Goal: Information Seeking & Learning: Learn about a topic

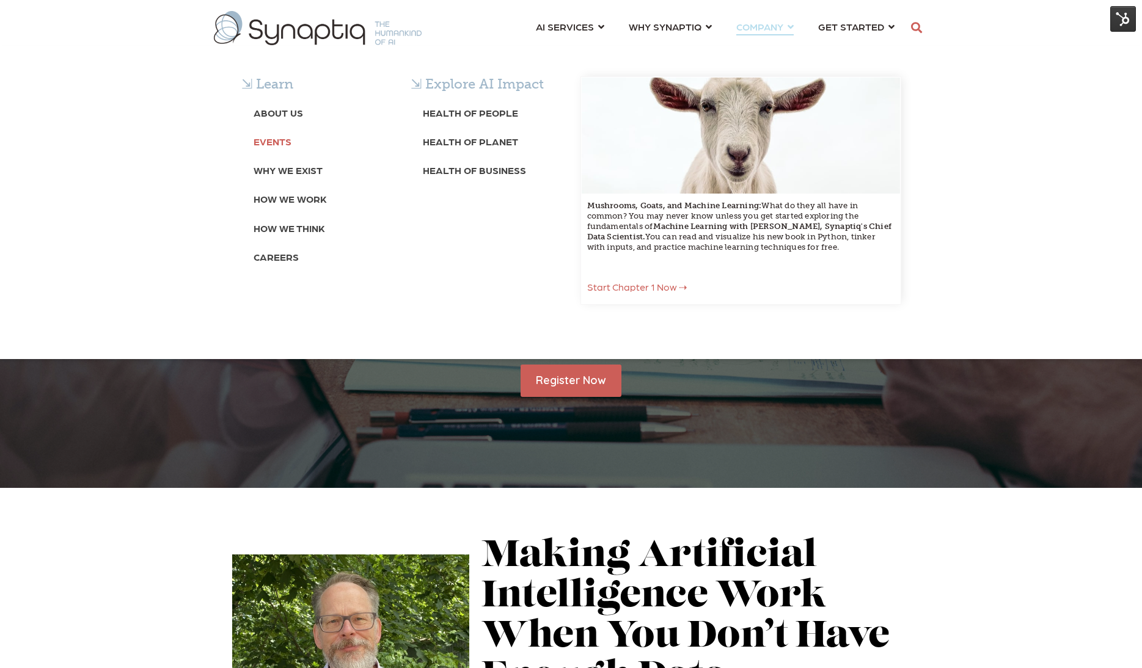
click at [274, 146] on b "Events" at bounding box center [273, 142] width 38 height 12
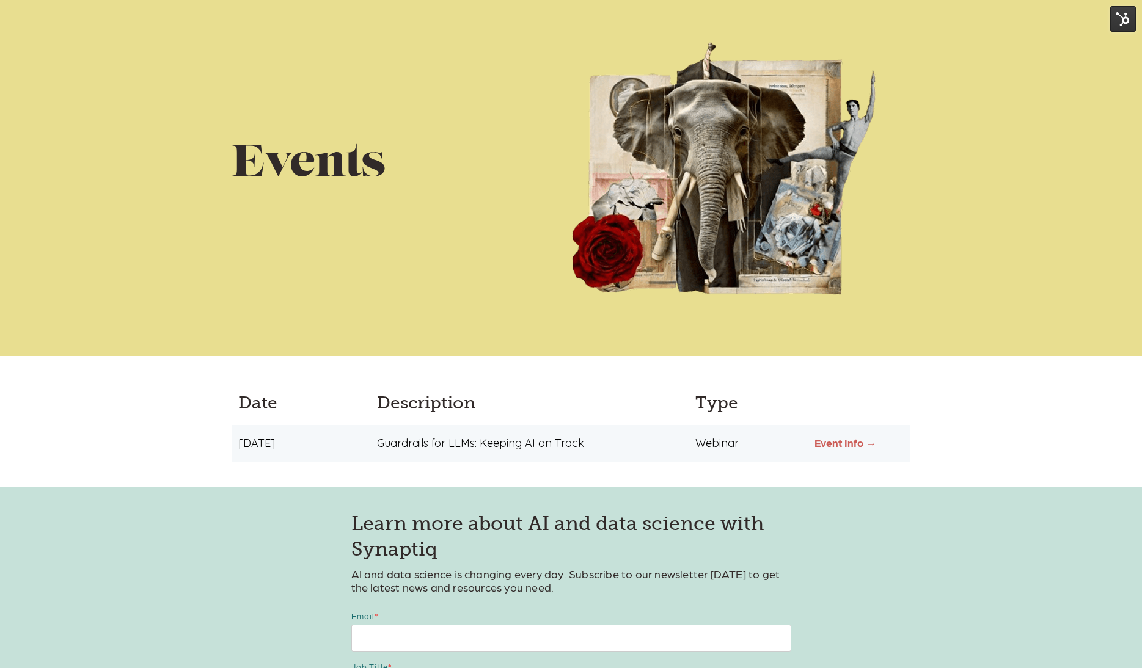
scroll to position [166, 0]
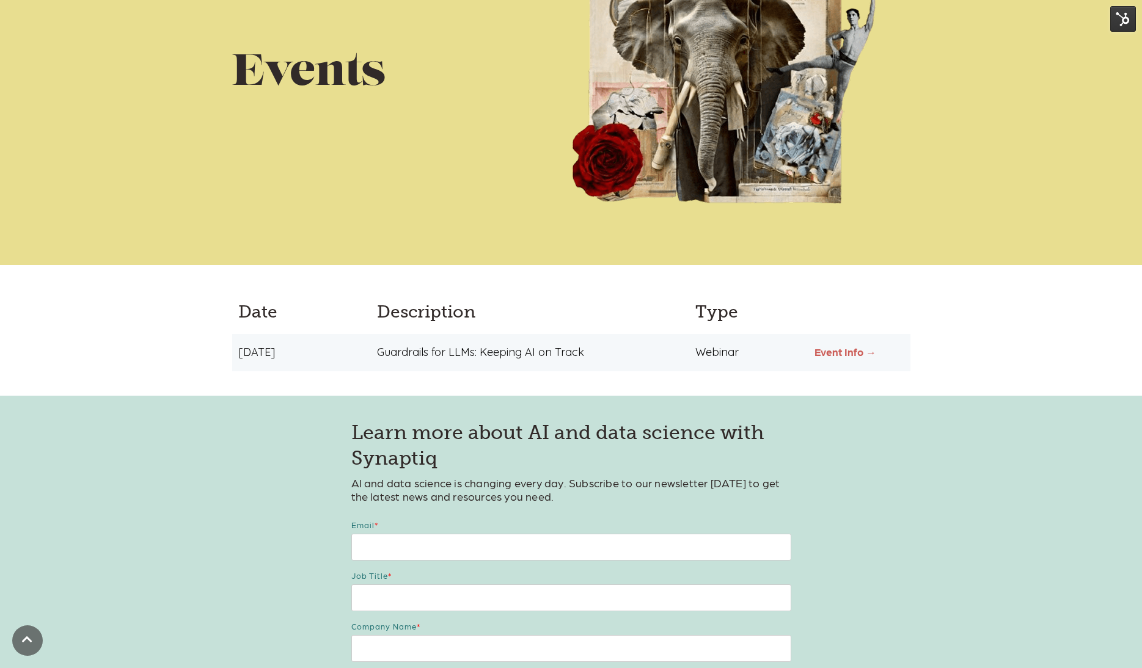
click at [850, 353] on link "Event Info →" at bounding box center [846, 352] width 62 height 12
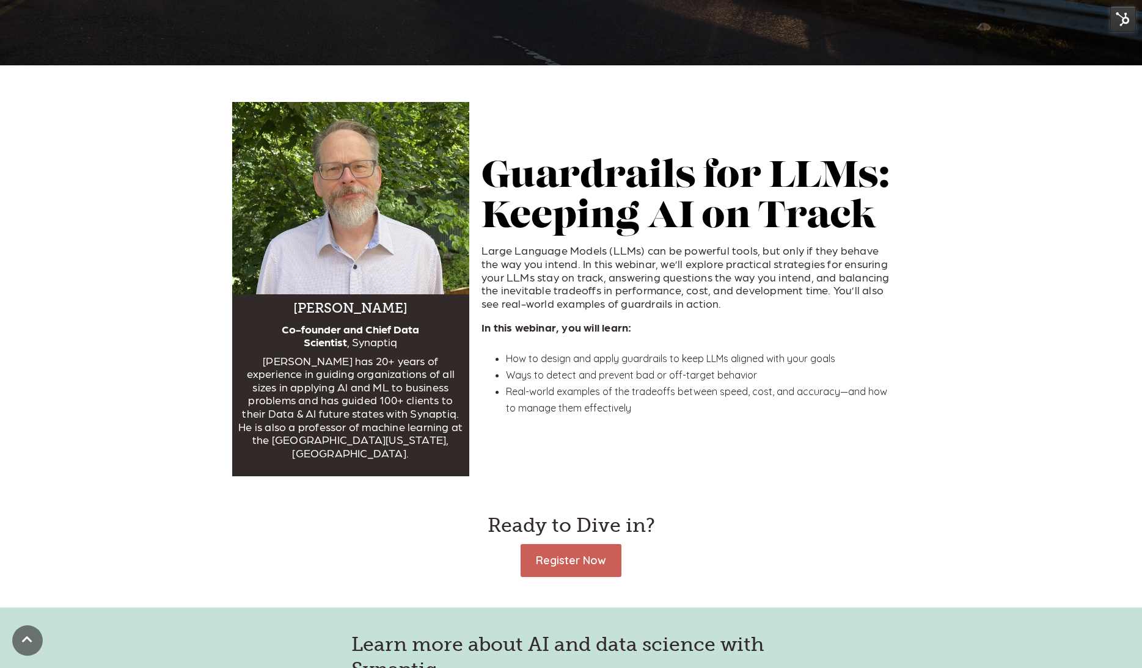
scroll to position [434, 0]
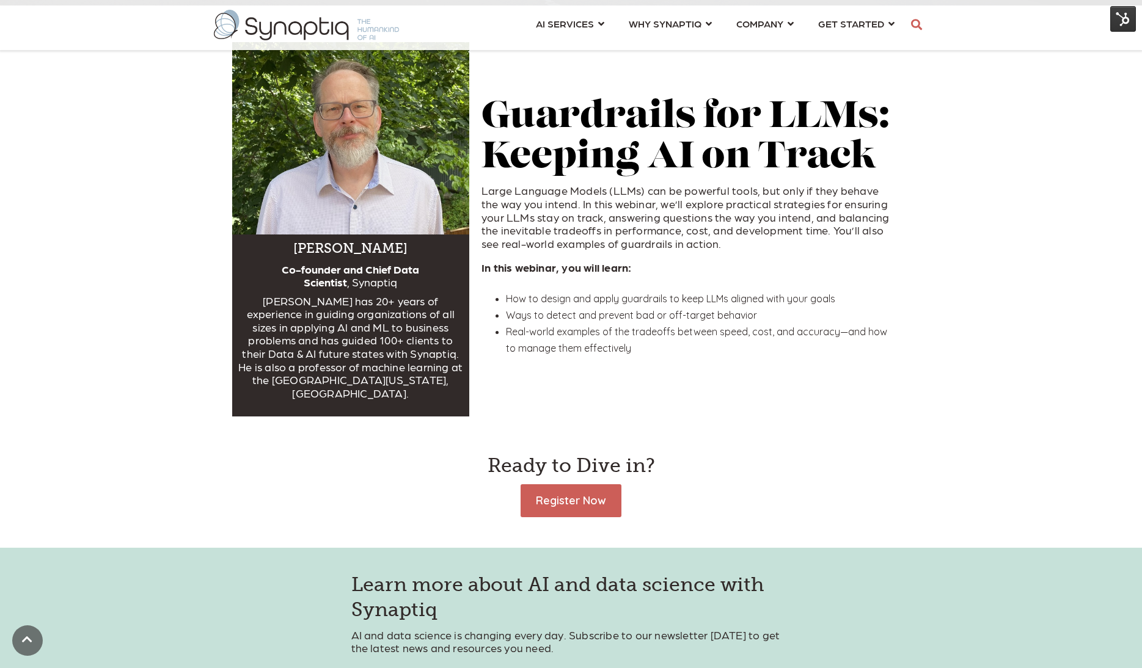
click at [675, 123] on h2 "Guardrails for LLMs: Keeping AI on Track" at bounding box center [689, 138] width 417 height 81
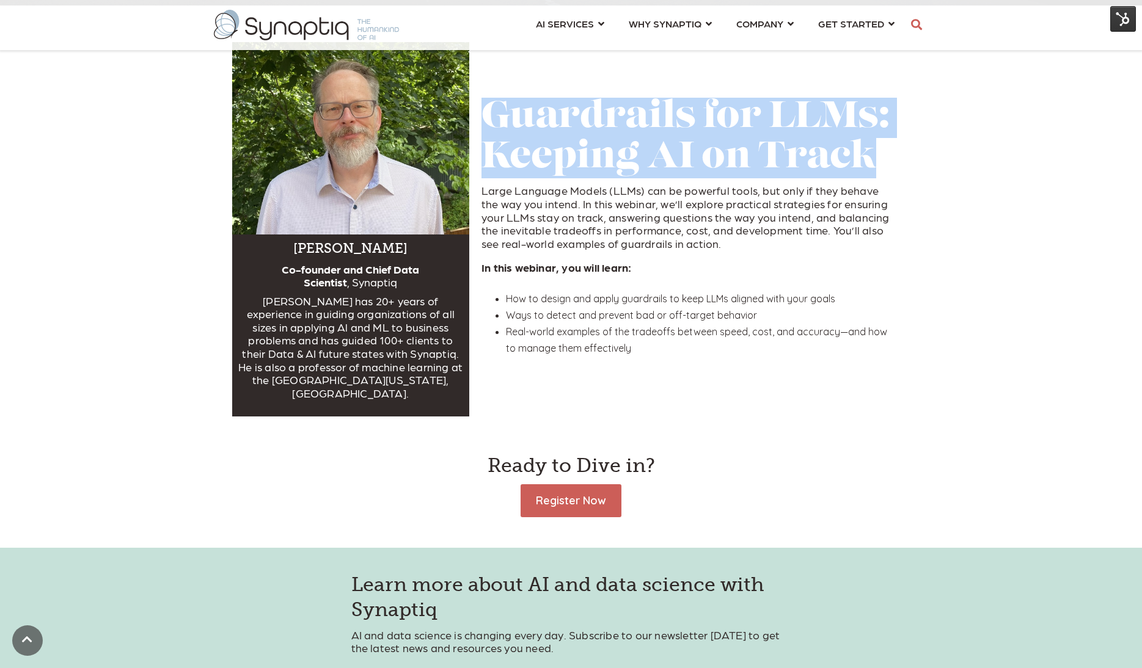
click at [675, 123] on h2 "Guardrails for LLMs: Keeping AI on Track" at bounding box center [689, 138] width 417 height 81
copy div "Guardrails for LLMs: Keeping AI on Track"
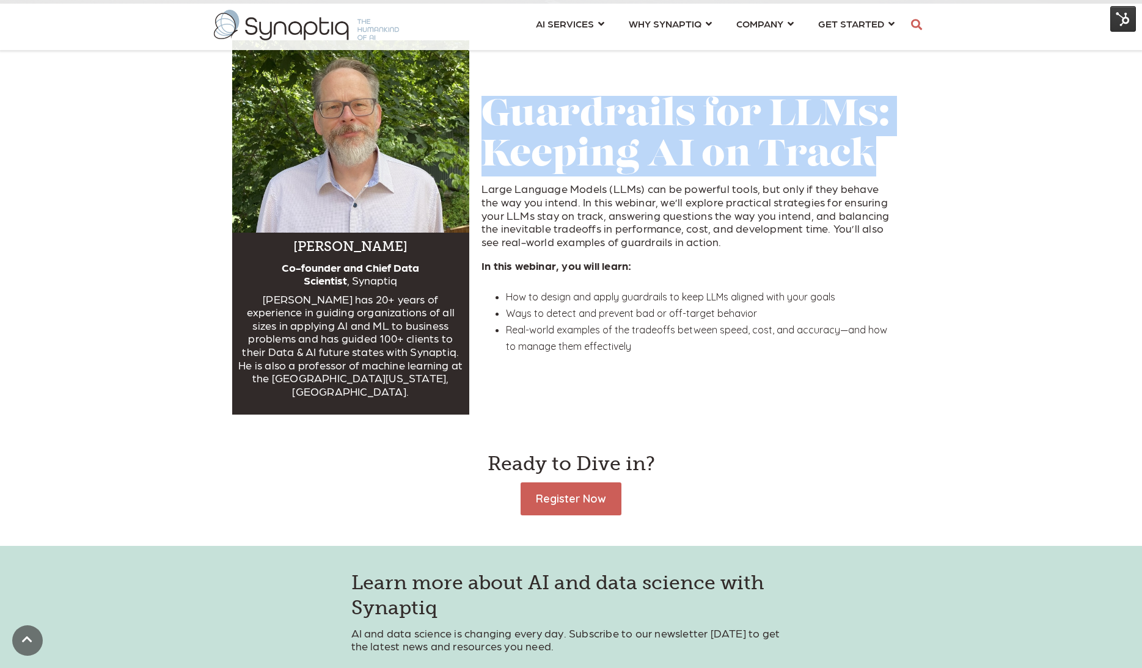
scroll to position [437, 0]
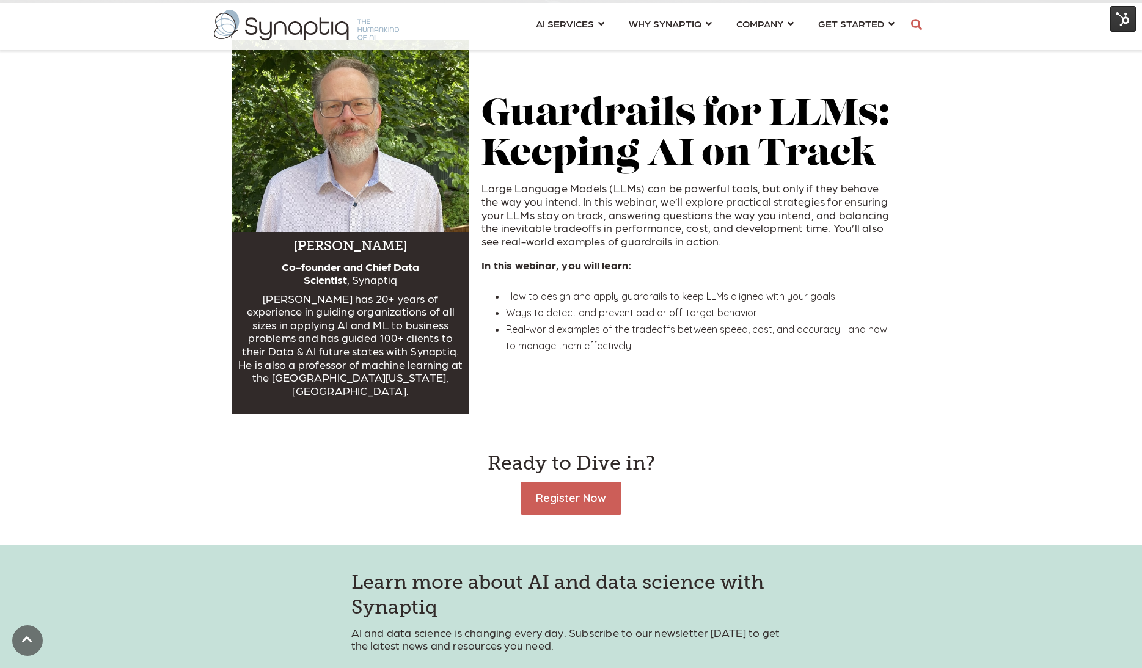
click at [640, 197] on span "Large Language Models (LLMs) can be powerful tools, but only if they behave the…" at bounding box center [685, 213] width 408 height 65
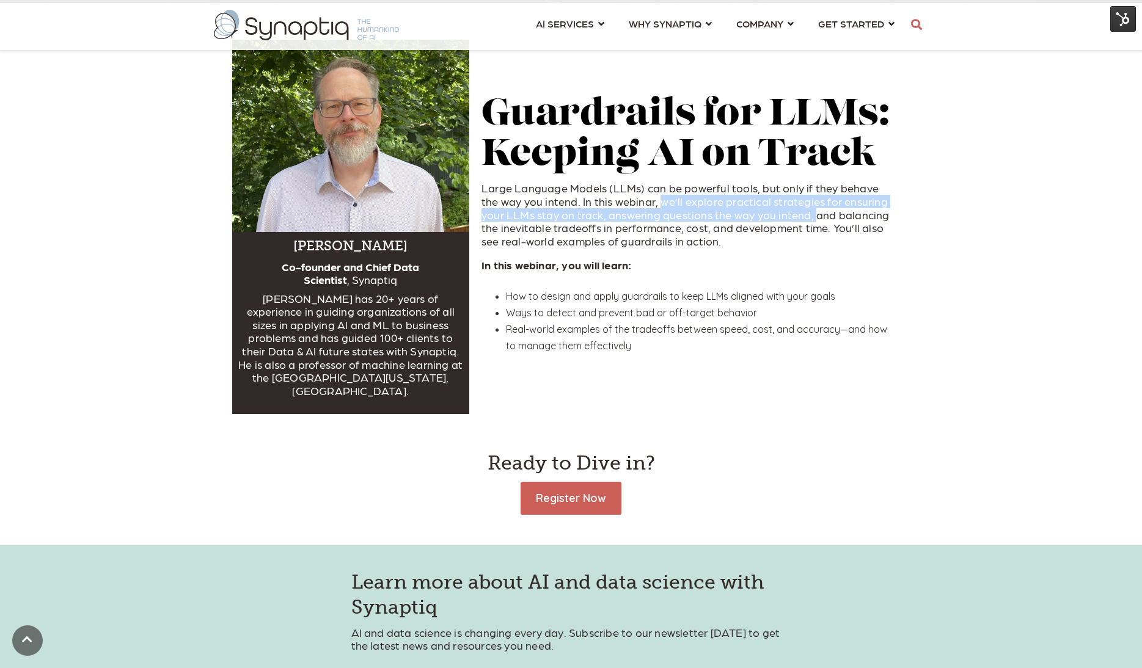
drag, startPoint x: 641, startPoint y: 195, endPoint x: 787, endPoint y: 211, distance: 147.0
click at [787, 211] on span "Large Language Models (LLMs) can be powerful tools, but only if they behave the…" at bounding box center [685, 213] width 408 height 65
copy span "we’ll explore practical strategies for ensuring your LLMs stay on track, answer…"
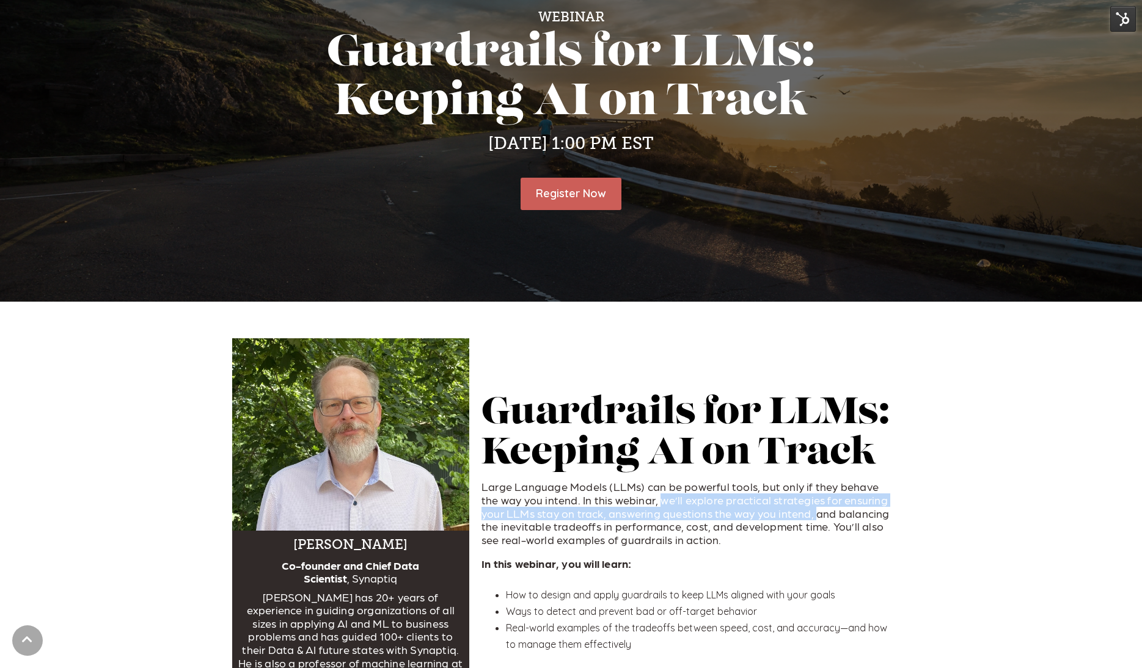
scroll to position [0, 0]
